Goal: Task Accomplishment & Management: Manage account settings

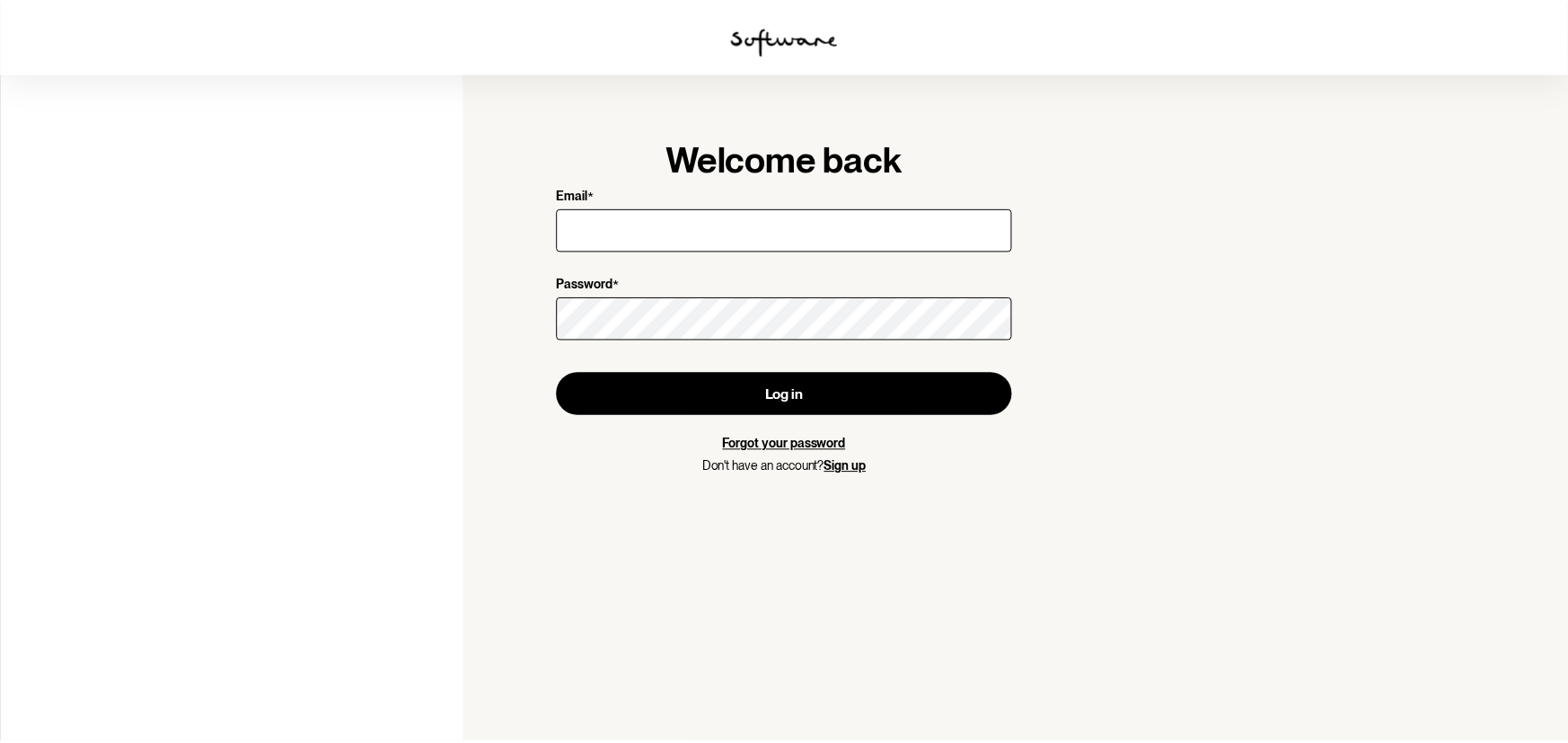
scroll to position [49065, 0]
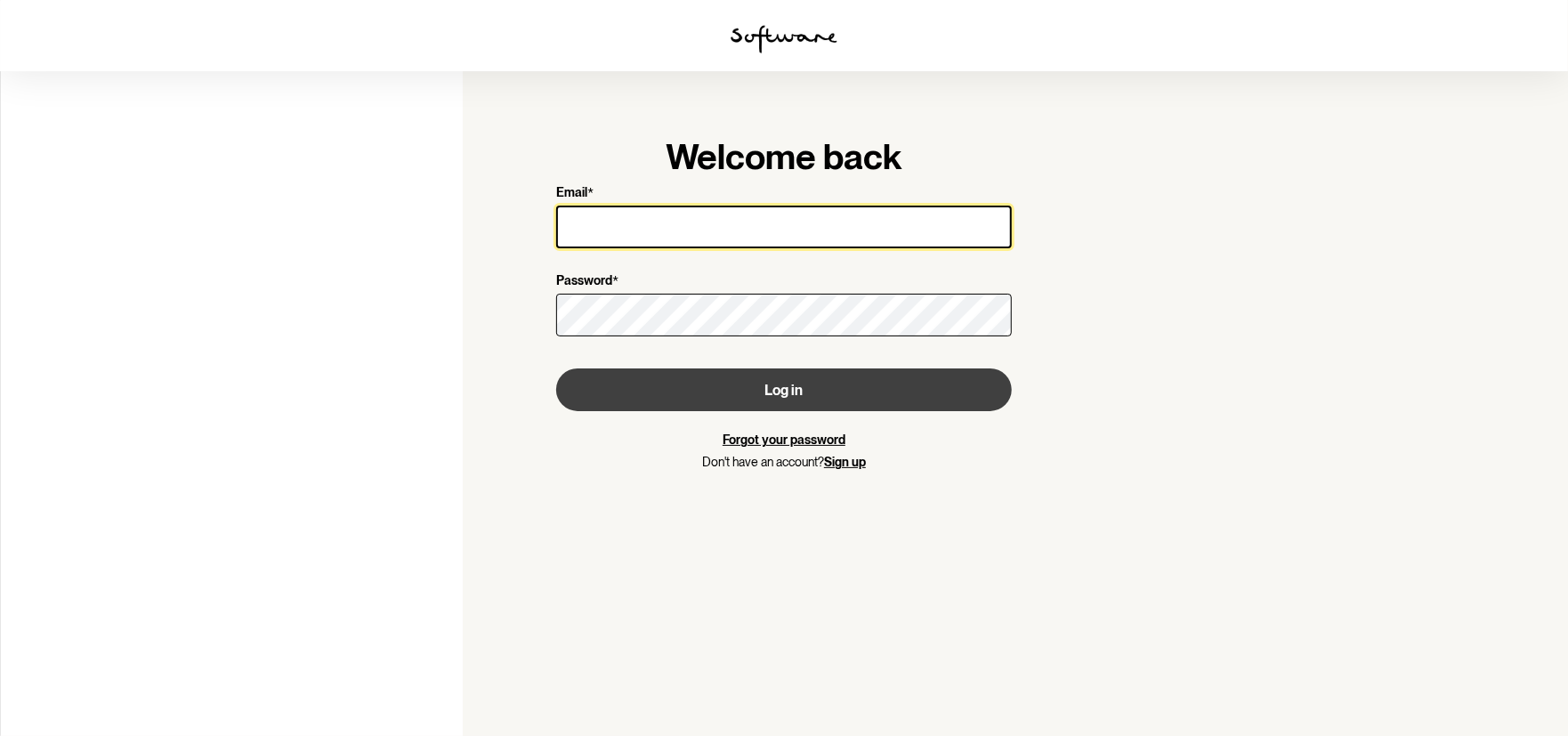
type input "[PERSON_NAME][EMAIL_ADDRESS][DOMAIN_NAME]"
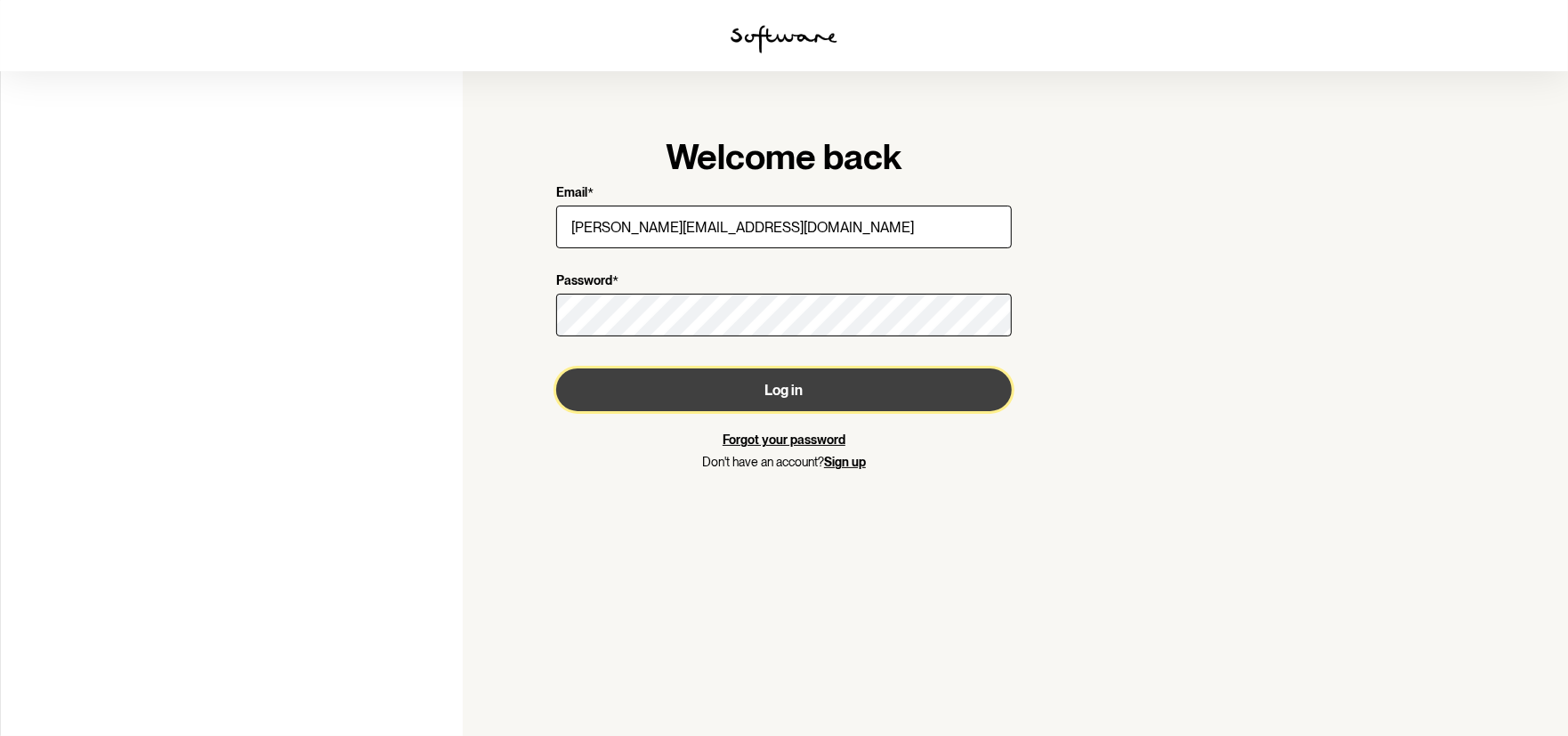
click at [788, 383] on button "Log in" at bounding box center [784, 390] width 455 height 43
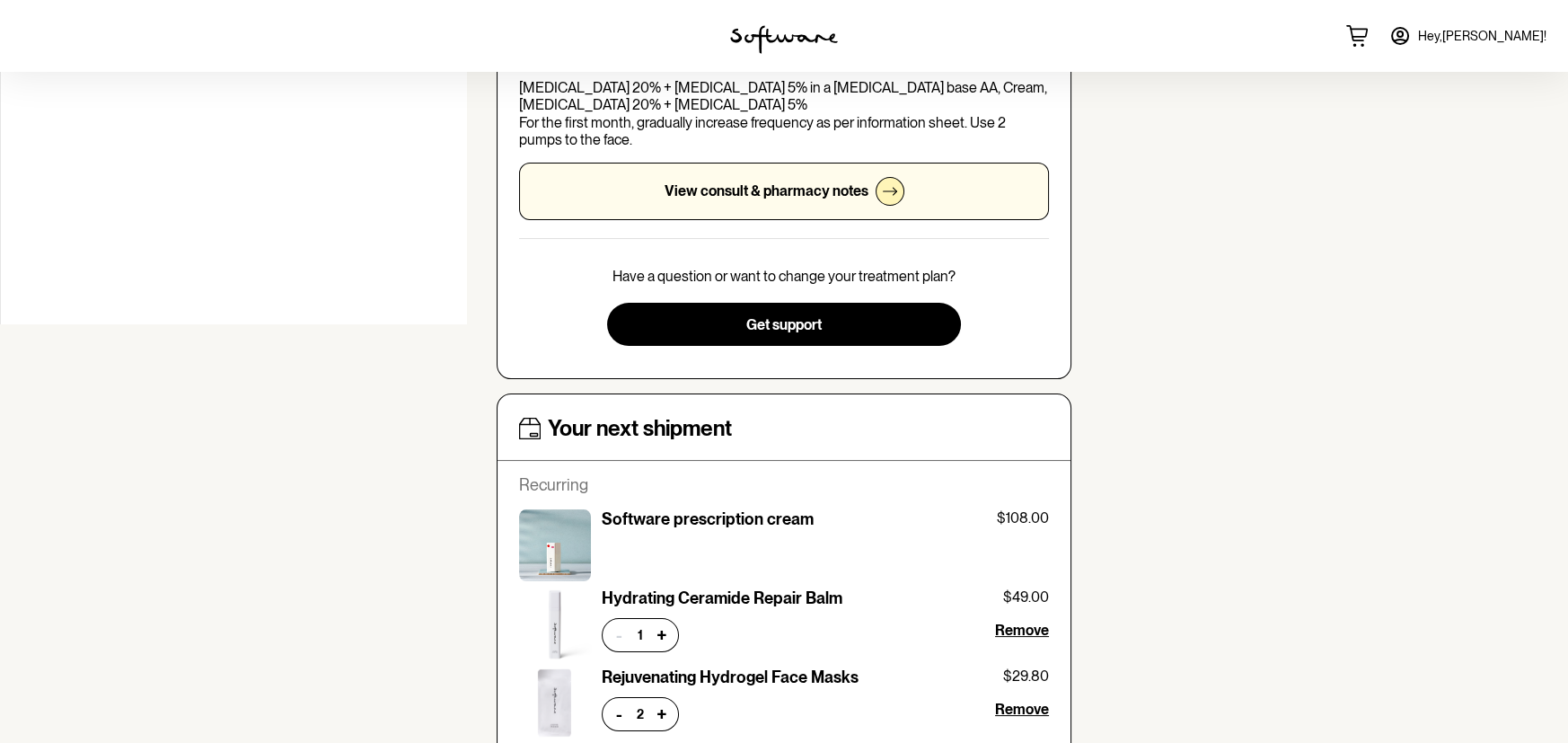
scroll to position [838, 0]
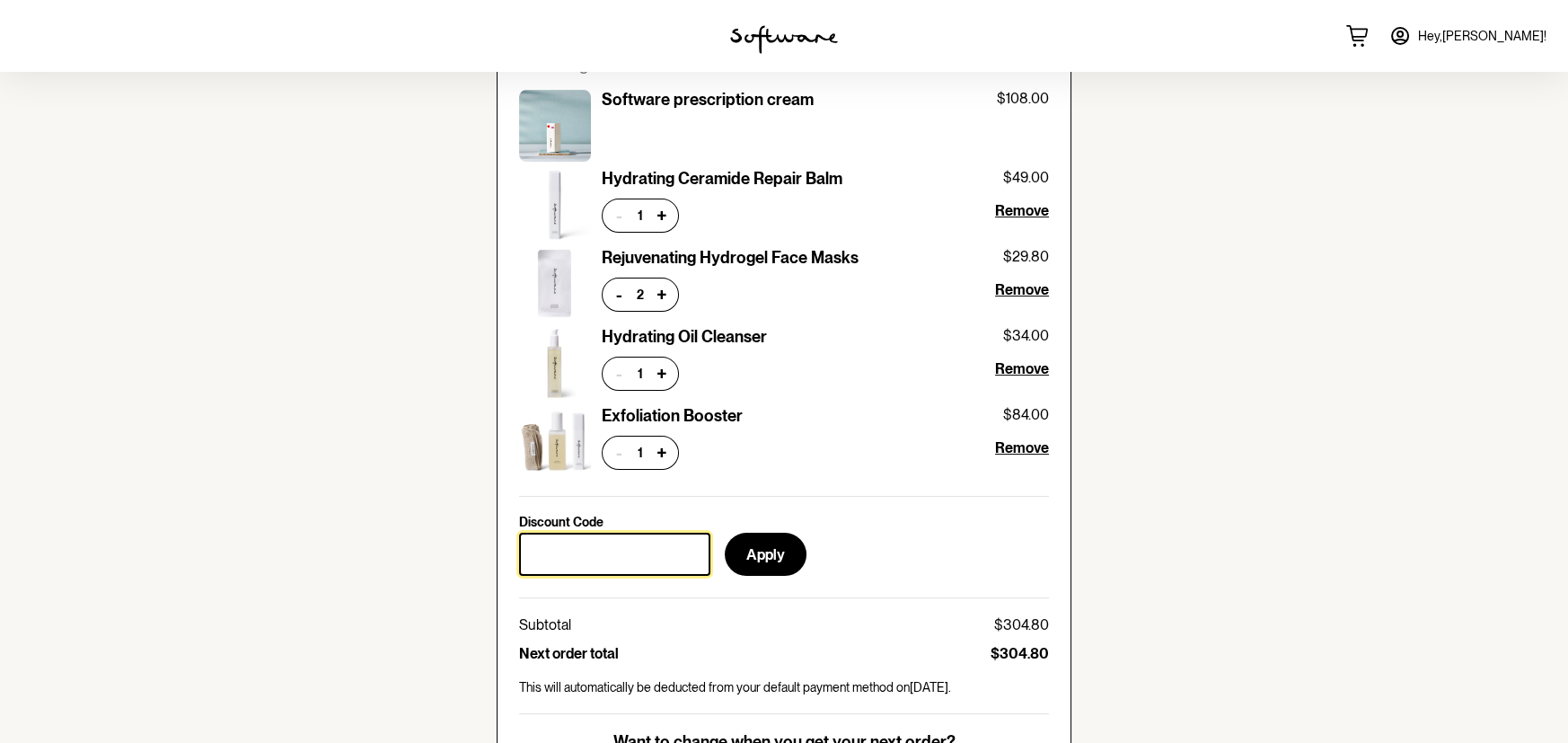
click at [568, 550] on input "Discount Code" at bounding box center [614, 555] width 191 height 44
click at [591, 549] on input "Discount Code" at bounding box center [614, 555] width 191 height 44
paste input "EUCSTAFF70"
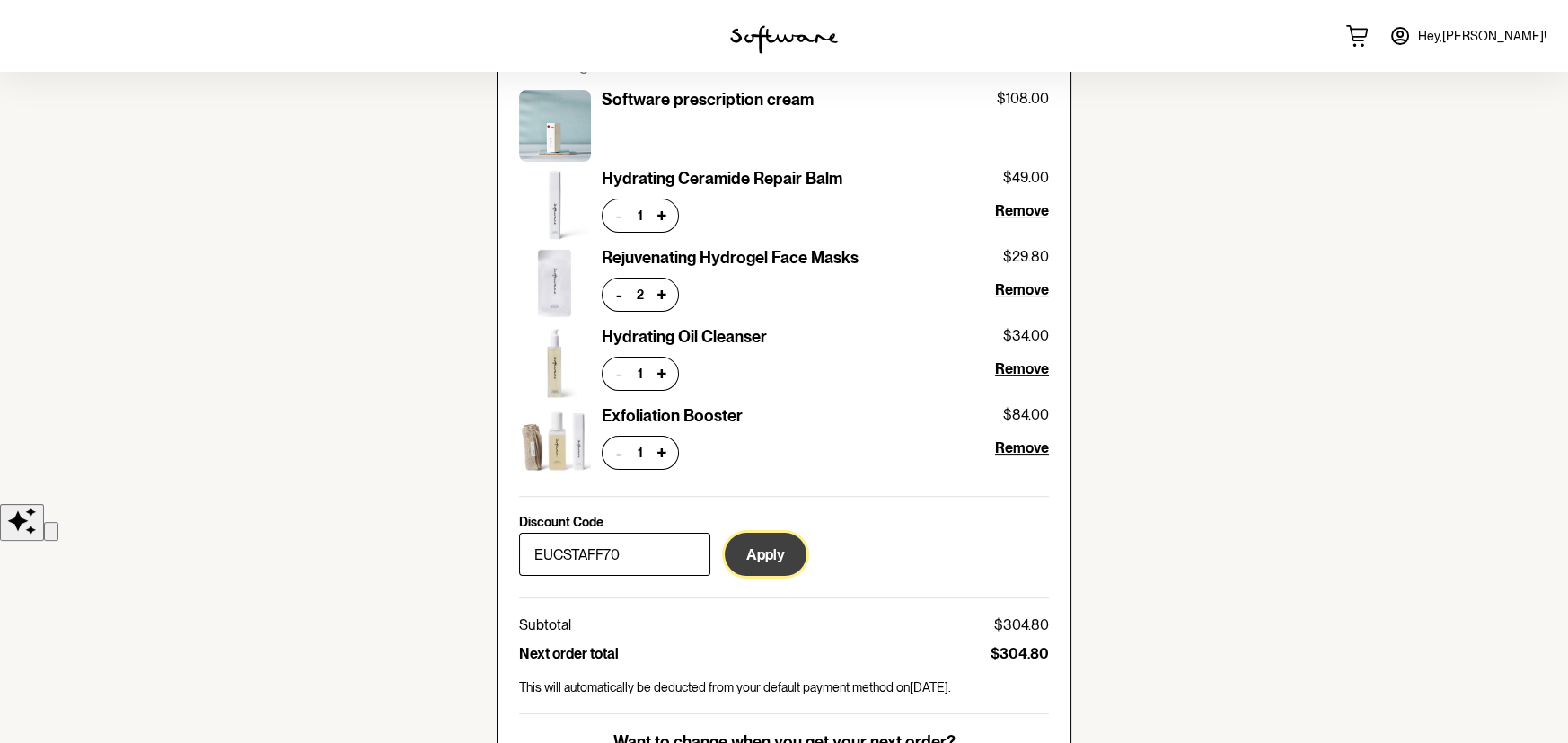
click at [764, 545] on button "Apply" at bounding box center [766, 555] width 82 height 44
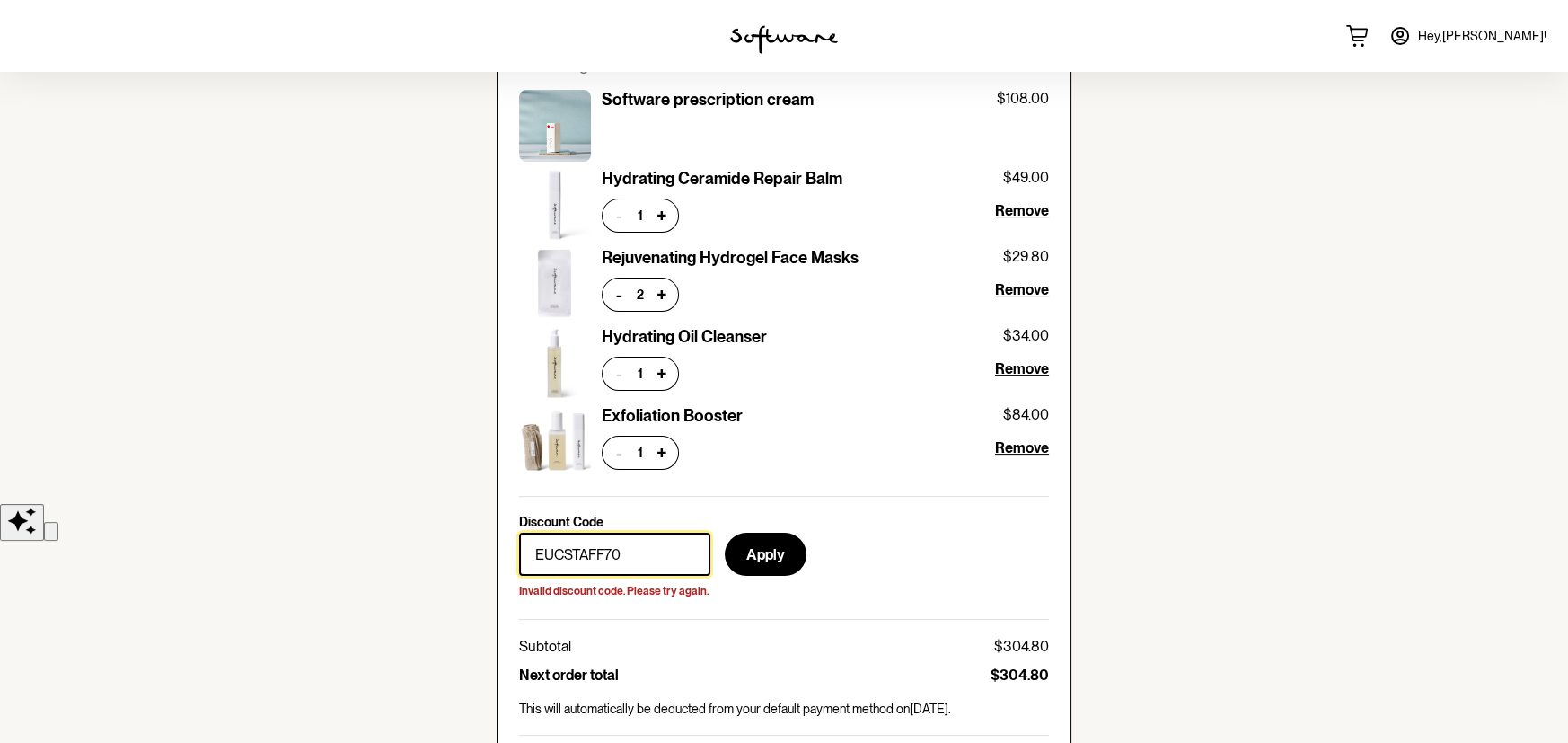
click at [640, 550] on input "EUCSTAFF70" at bounding box center [614, 555] width 191 height 44
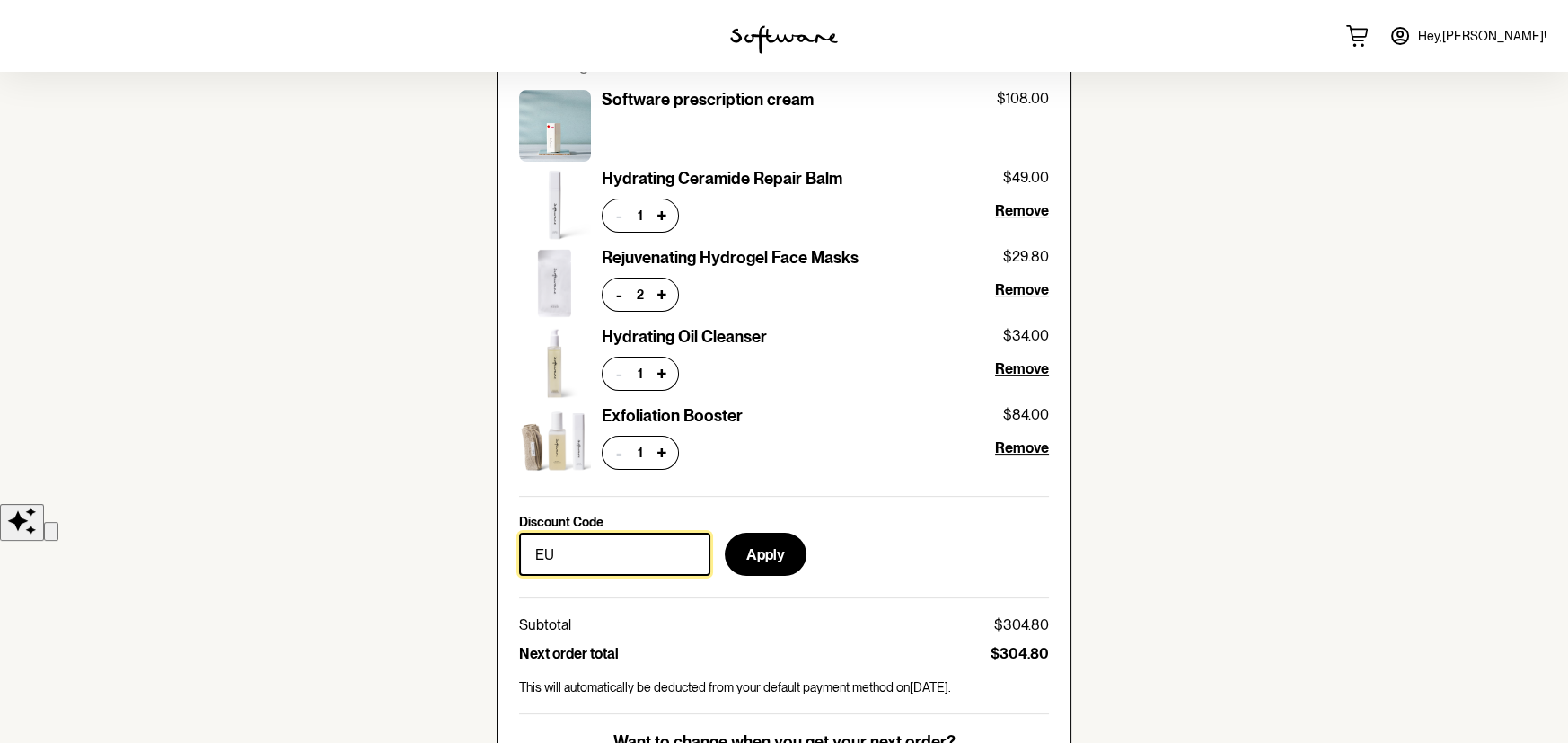
type input "E"
type input "EUCSTAFF70"
click at [768, 556] on button "Apply" at bounding box center [766, 555] width 82 height 44
